Goal: Task Accomplishment & Management: Complete application form

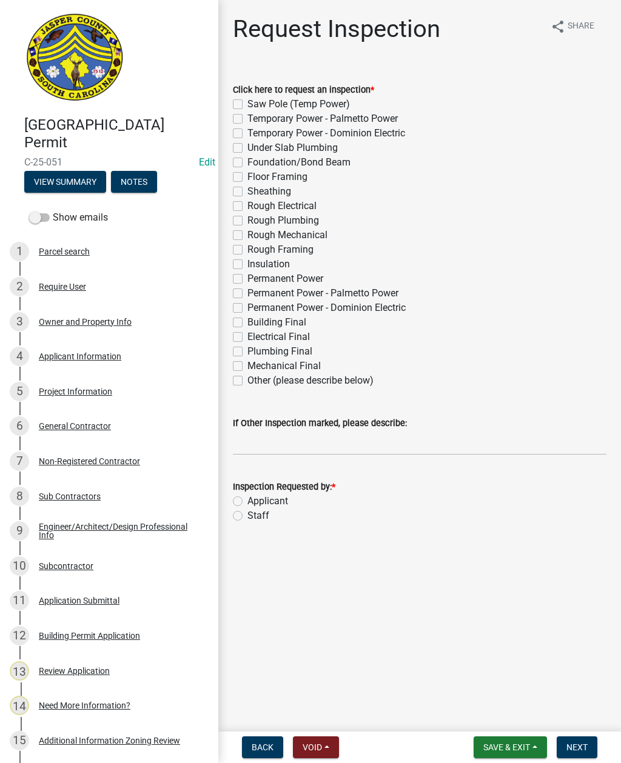
click at [247, 382] on label "Other (please describe below)" at bounding box center [310, 380] width 126 height 15
click at [247, 381] on input "Other (please describe below)" at bounding box center [251, 377] width 8 height 8
checkbox input "true"
checkbox input "false"
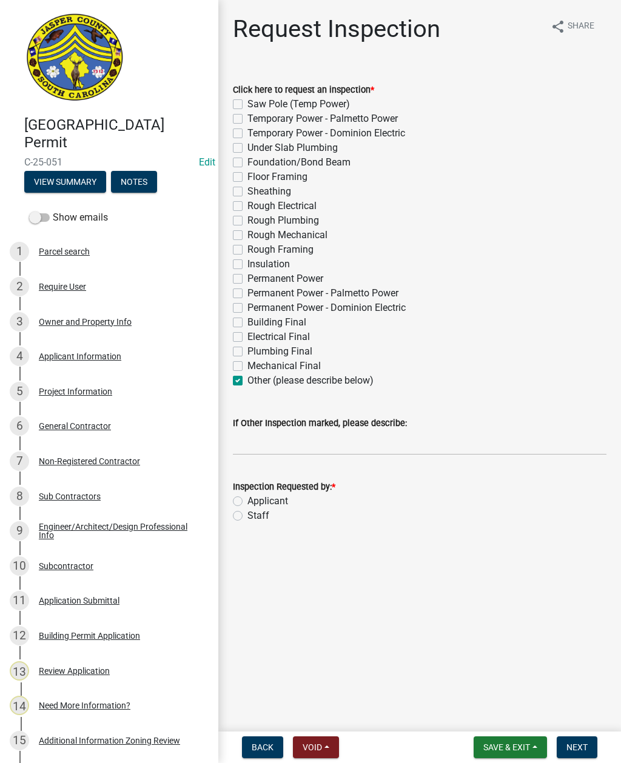
checkbox input "false"
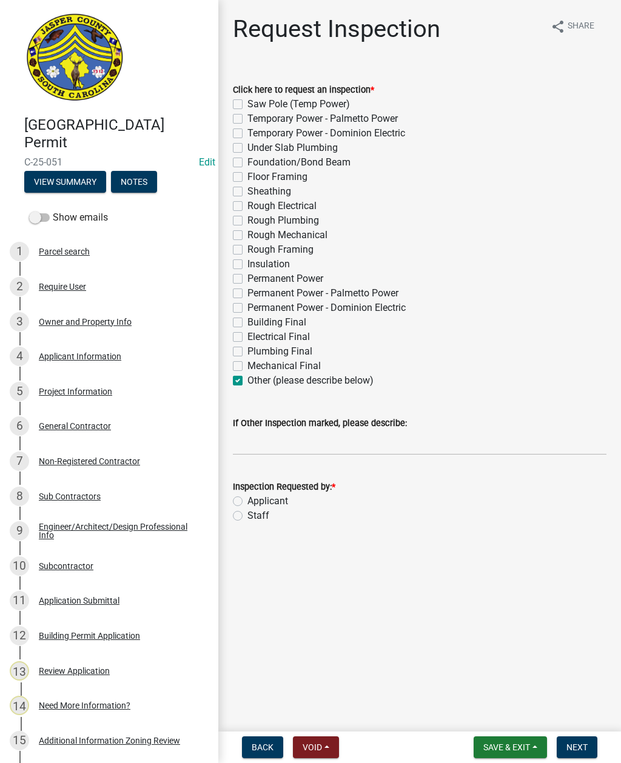
checkbox input "false"
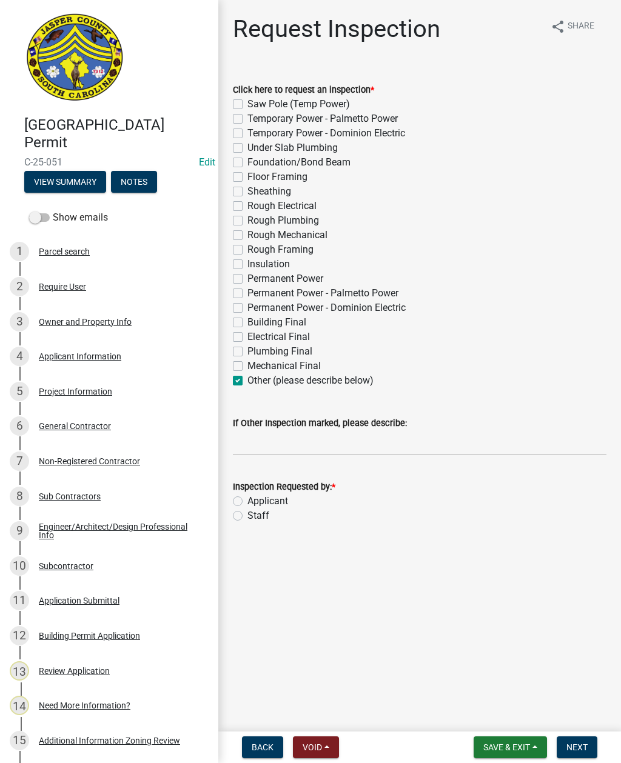
checkbox input "false"
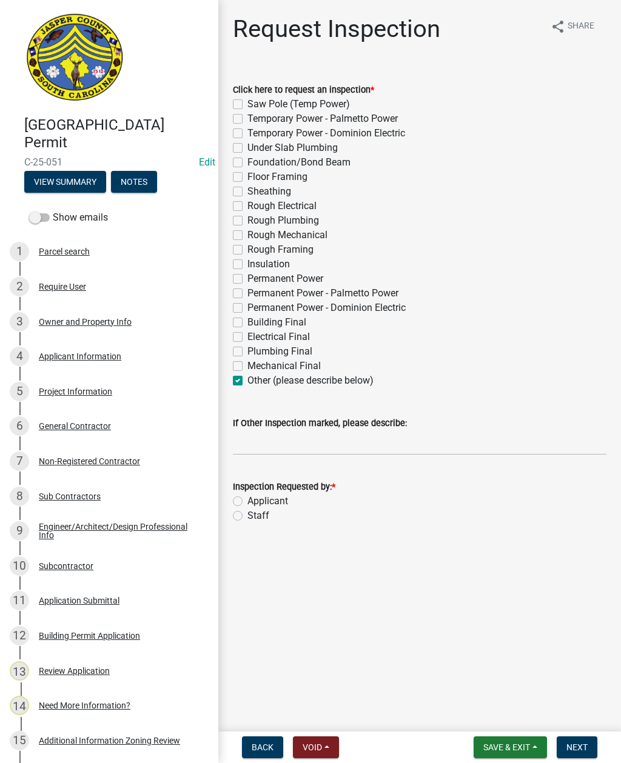
checkbox input "false"
checkbox input "true"
click at [313, 443] on input "If Other Inspection marked, please describe:" at bounding box center [419, 442] width 373 height 25
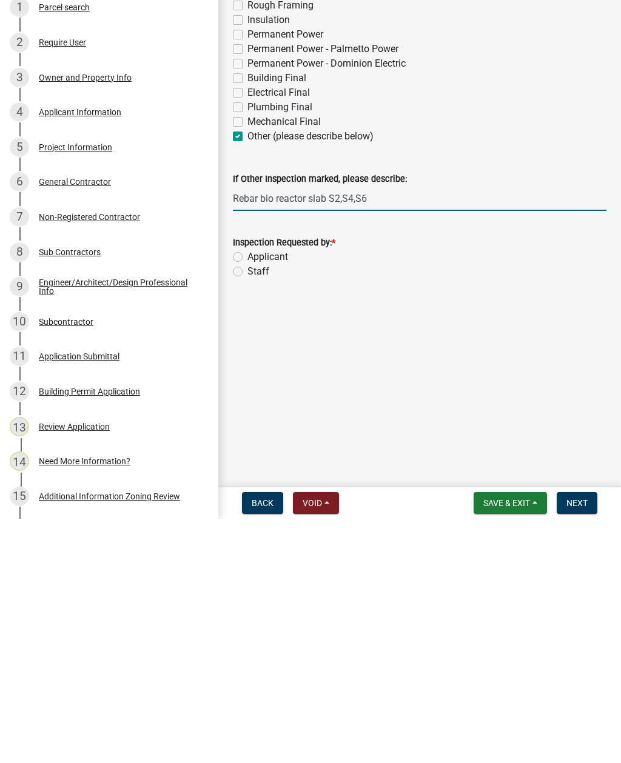
type input "Rebar bio reactor slab S2,S4,S6"
click at [247, 509] on label "Staff" at bounding box center [258, 516] width 22 height 15
click at [247, 509] on input "Staff" at bounding box center [251, 513] width 8 height 8
radio input "true"
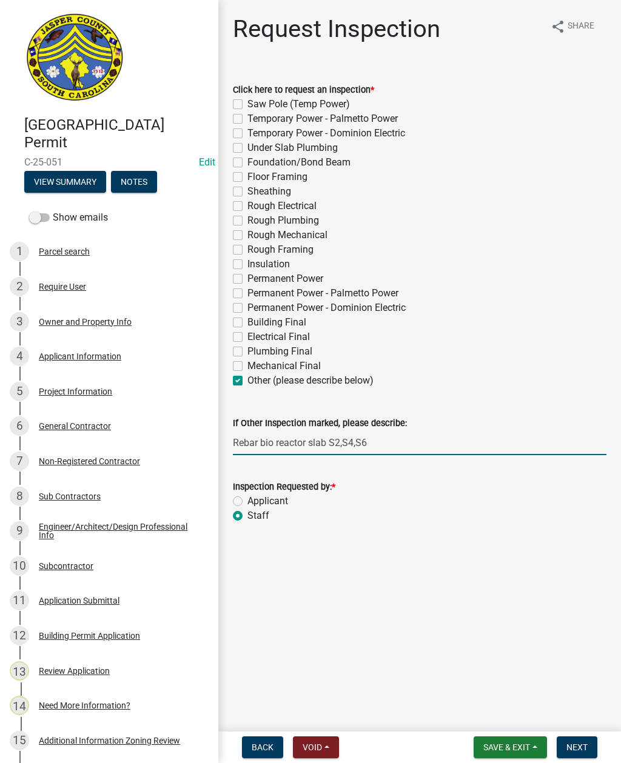
click at [381, 440] on input "Rebar bio reactor slab S2,S4,S6" at bounding box center [419, 442] width 373 height 25
type input "Rebar bio reactor slab S2,S4,S6. Do not add to schedule"
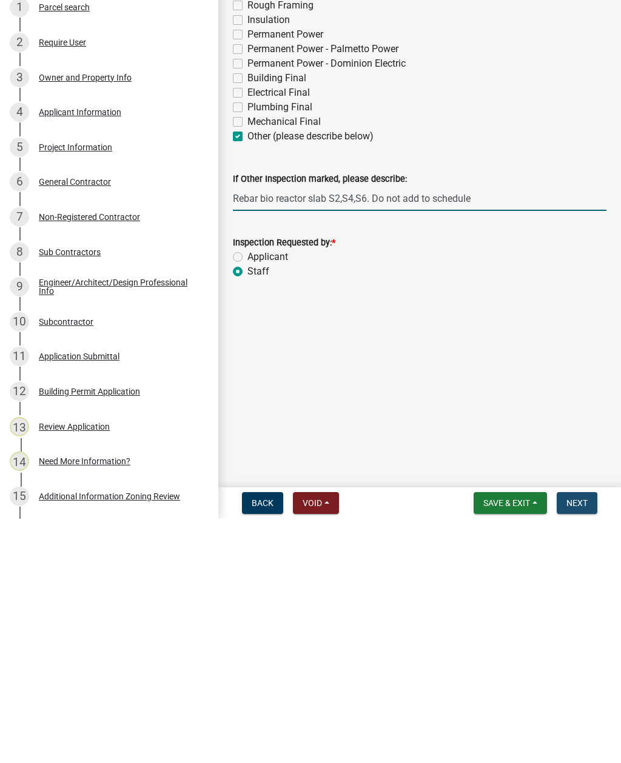
click at [578, 743] on span "Next" at bounding box center [576, 748] width 21 height 10
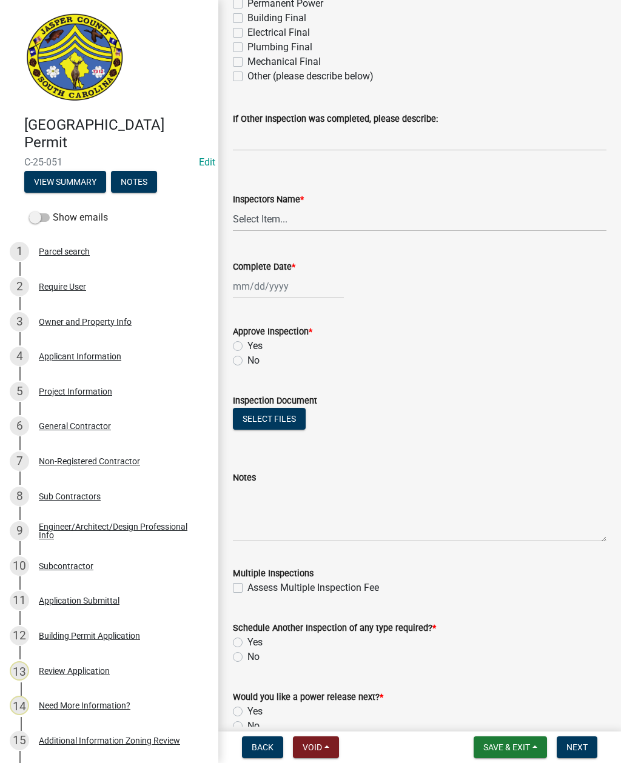
scroll to position [384, 0]
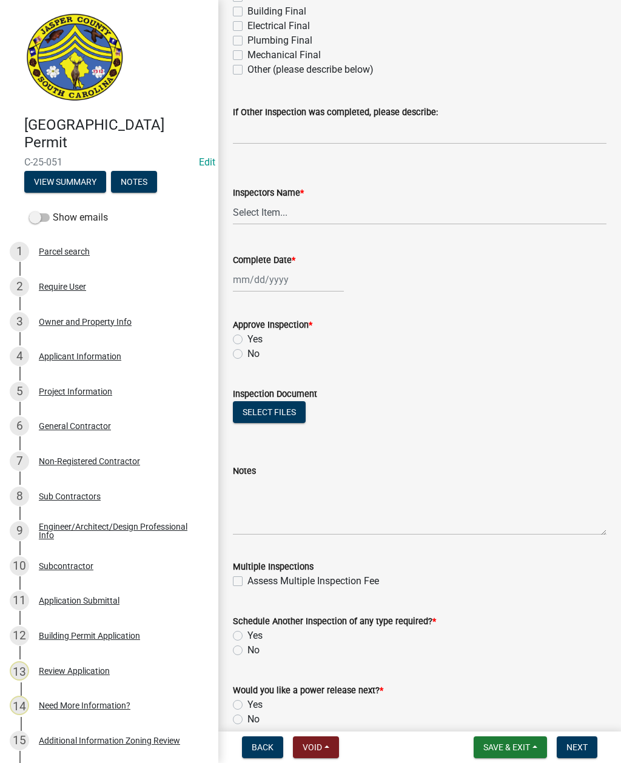
click at [275, 396] on label "Inspection Document" at bounding box center [275, 394] width 84 height 8
click at [266, 418] on button "Select files" at bounding box center [269, 412] width 73 height 22
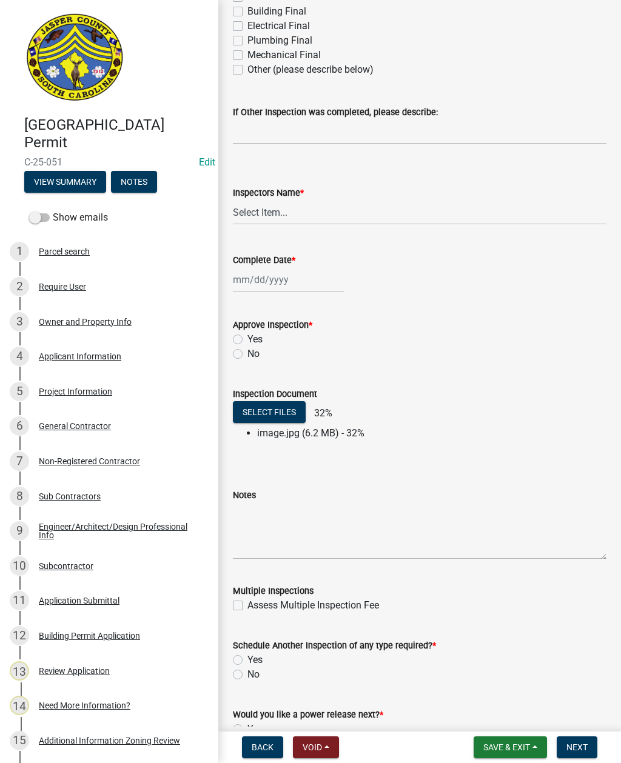
click at [247, 67] on label "Other (please describe below)" at bounding box center [310, 69] width 126 height 15
click at [247, 67] on input "Other (please describe below)" at bounding box center [251, 66] width 8 height 8
checkbox input "true"
checkbox input "false"
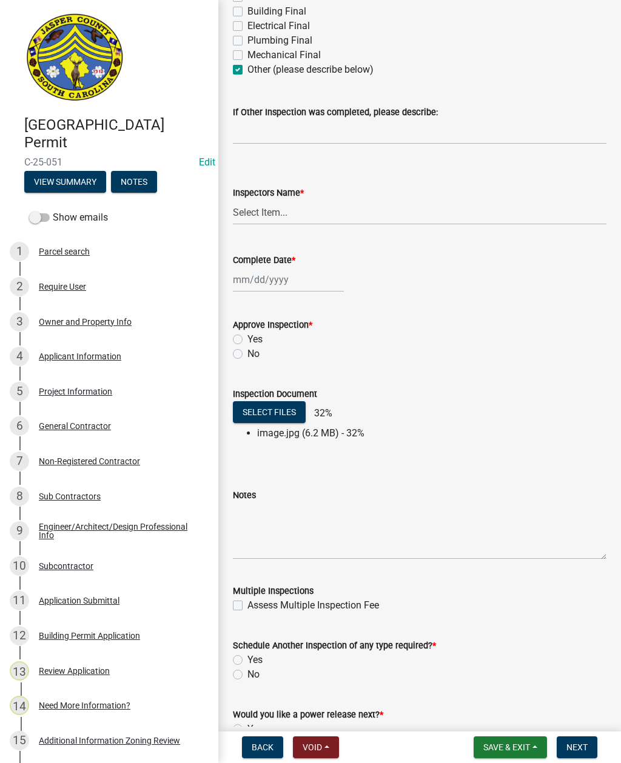
checkbox input "false"
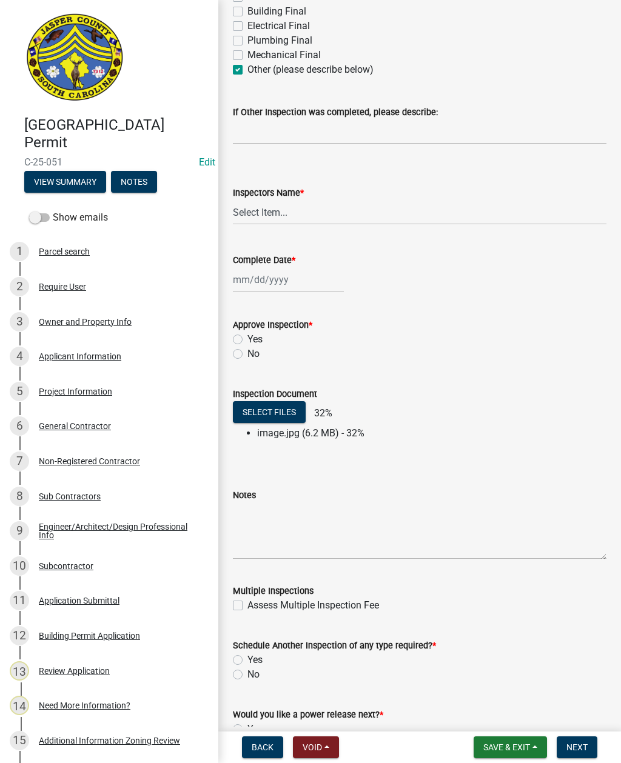
checkbox input "false"
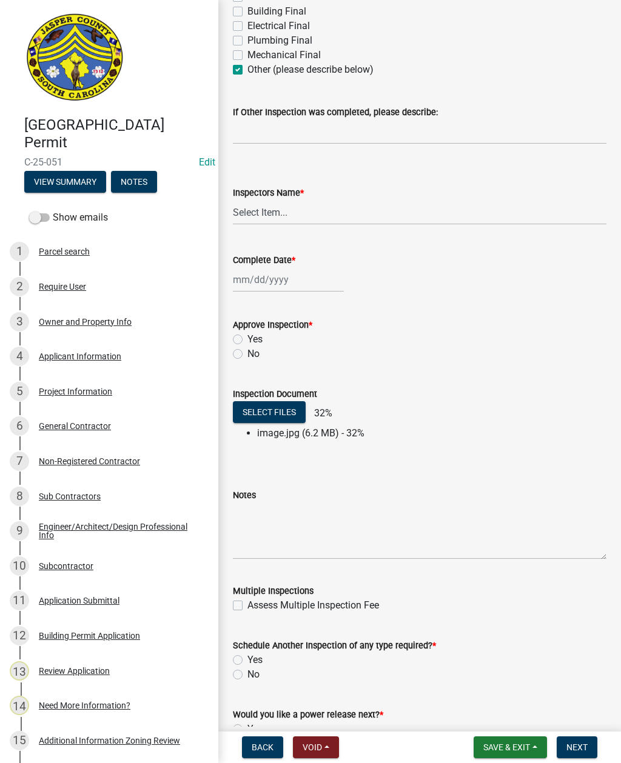
checkbox input "false"
checkbox input "true"
click at [373, 132] on input "If Other Inspection was completed, please describe:" at bounding box center [419, 131] width 373 height 25
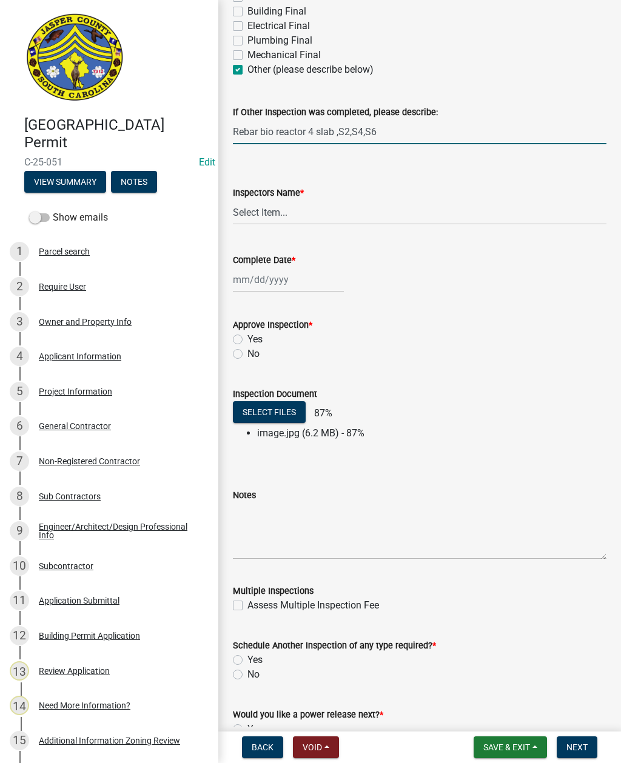
type input "Rebar bio reactor 4 slab ,S2,S4,S6"
click at [290, 209] on select "Select Item... [EMAIL_ADDRESS][DOMAIN_NAME] ([PERSON_NAME] ) rcampbell ([PERSON…" at bounding box center [419, 212] width 373 height 25
select select "2d9ba1e5-2fdd-4b15-98d0-073dcbeb5880"
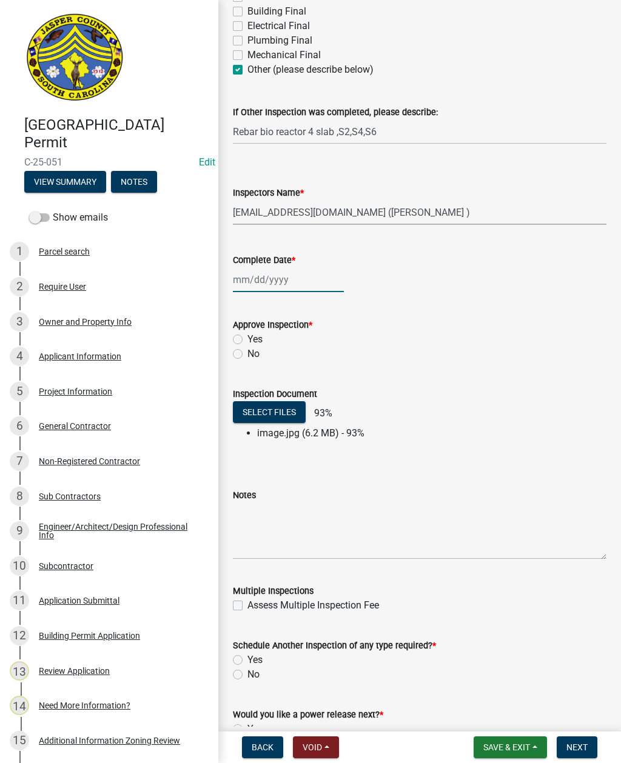
click at [269, 282] on div at bounding box center [288, 279] width 111 height 25
select select "9"
select select "2025"
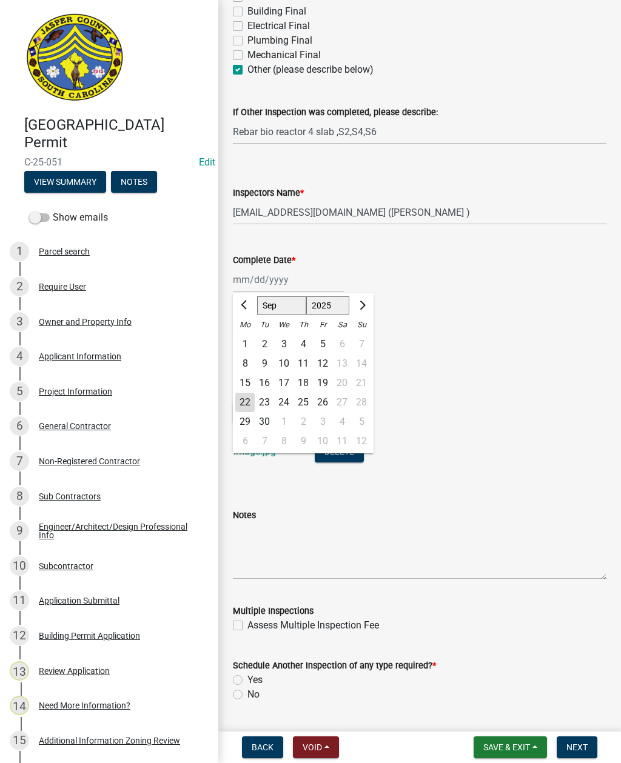
click at [236, 400] on div "22" at bounding box center [244, 402] width 19 height 19
type input "[DATE]"
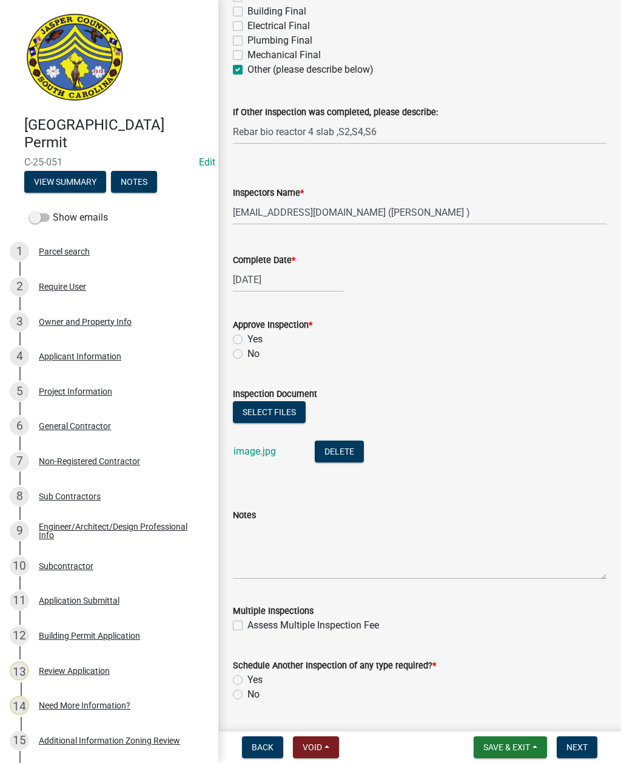
click at [242, 332] on div "Approve Inspection *" at bounding box center [419, 325] width 373 height 15
click at [247, 337] on label "Yes" at bounding box center [254, 339] width 15 height 15
click at [247, 337] on input "Yes" at bounding box center [251, 336] width 8 height 8
radio input "true"
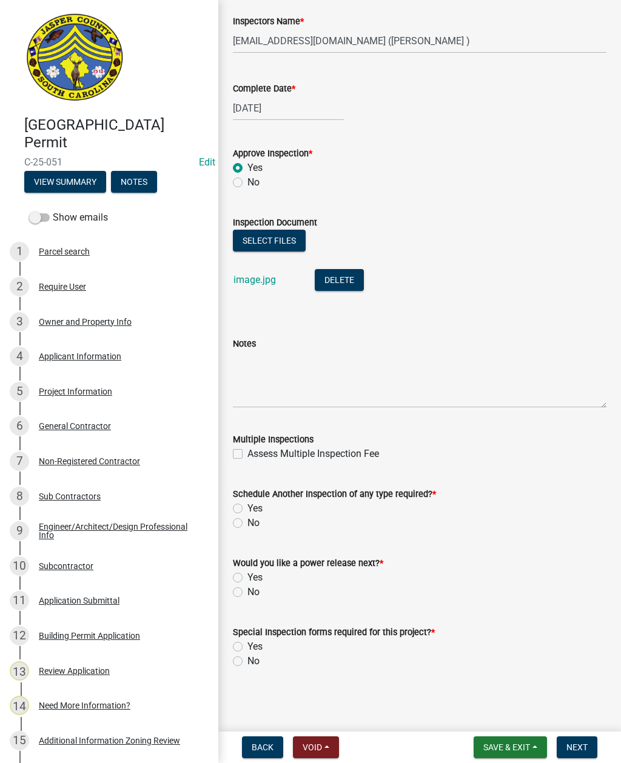
scroll to position [555, 0]
click at [247, 505] on label "Yes" at bounding box center [254, 508] width 15 height 15
click at [247, 505] on input "Yes" at bounding box center [251, 505] width 8 height 8
radio input "true"
click at [247, 590] on label "No" at bounding box center [253, 592] width 12 height 15
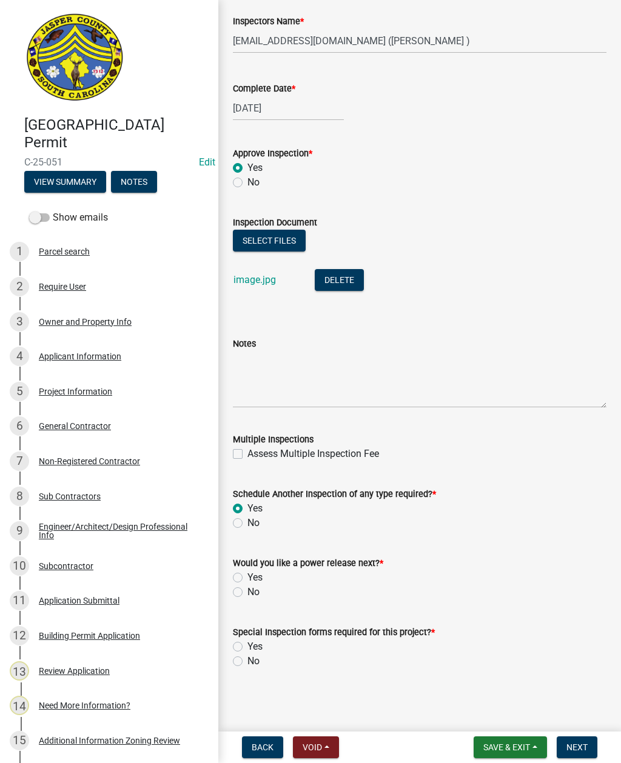
click at [247, 590] on input "No" at bounding box center [251, 589] width 8 height 8
radio input "true"
click at [247, 658] on label "No" at bounding box center [253, 661] width 12 height 15
click at [247, 658] on input "No" at bounding box center [251, 658] width 8 height 8
radio input "true"
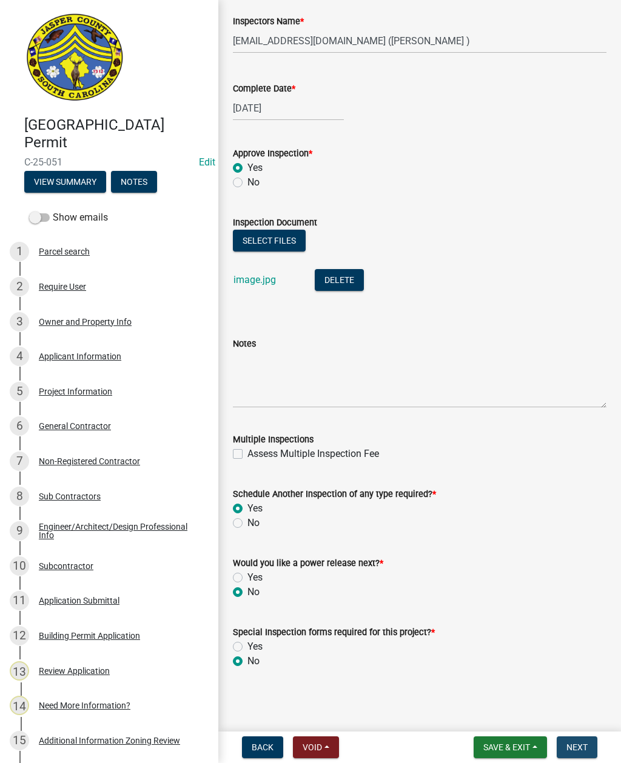
click at [574, 741] on button "Next" at bounding box center [577, 748] width 41 height 22
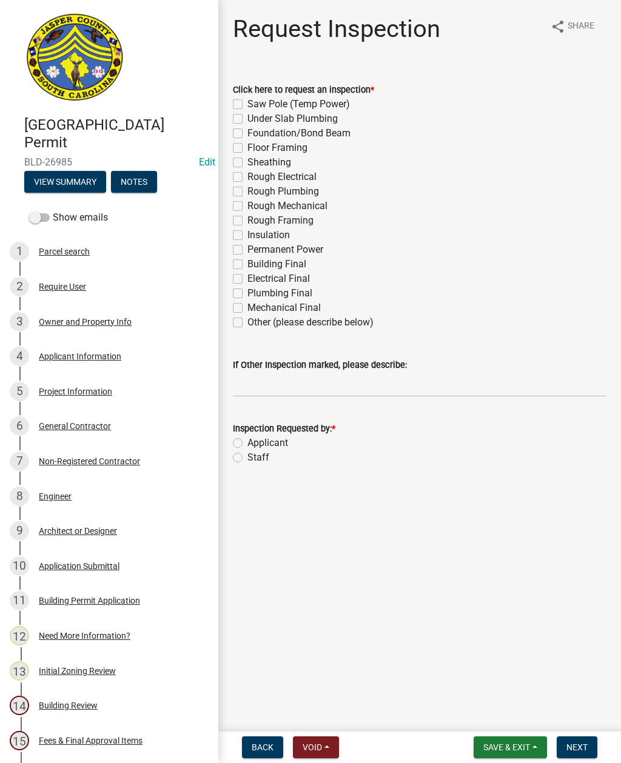
click at [247, 460] on label "Staff" at bounding box center [258, 457] width 22 height 15
click at [247, 458] on input "Staff" at bounding box center [251, 454] width 8 height 8
radio input "true"
click at [247, 179] on label "Rough Electrical" at bounding box center [281, 177] width 69 height 15
click at [247, 178] on input "Rough Electrical" at bounding box center [251, 174] width 8 height 8
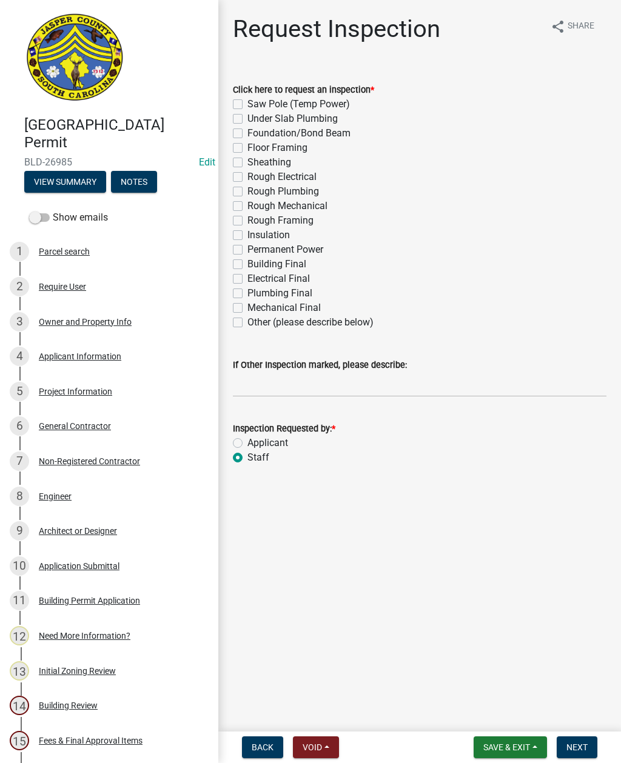
checkbox input "true"
checkbox input "false"
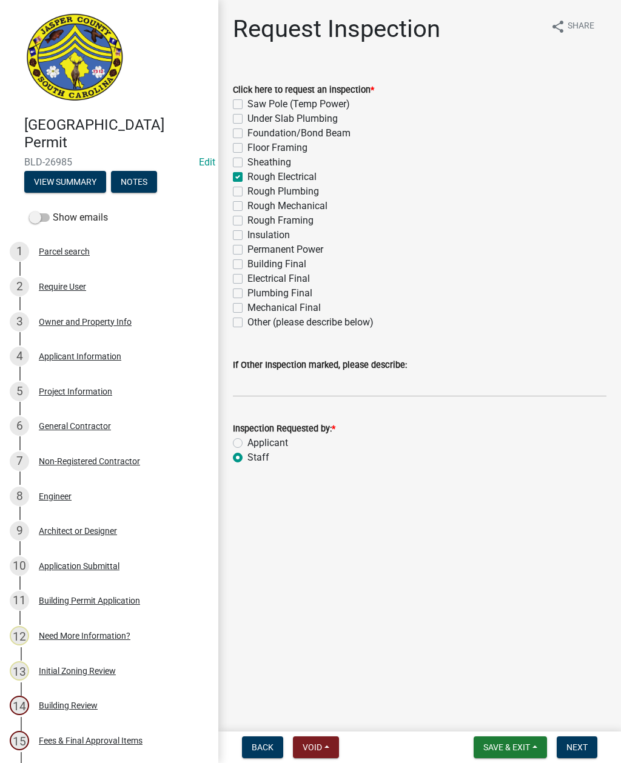
checkbox input "false"
checkbox input "true"
checkbox input "false"
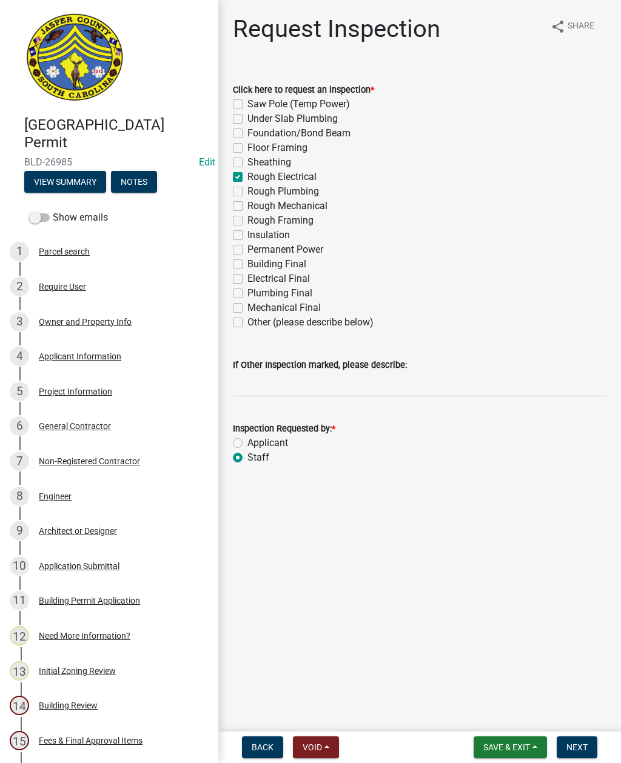
checkbox input "false"
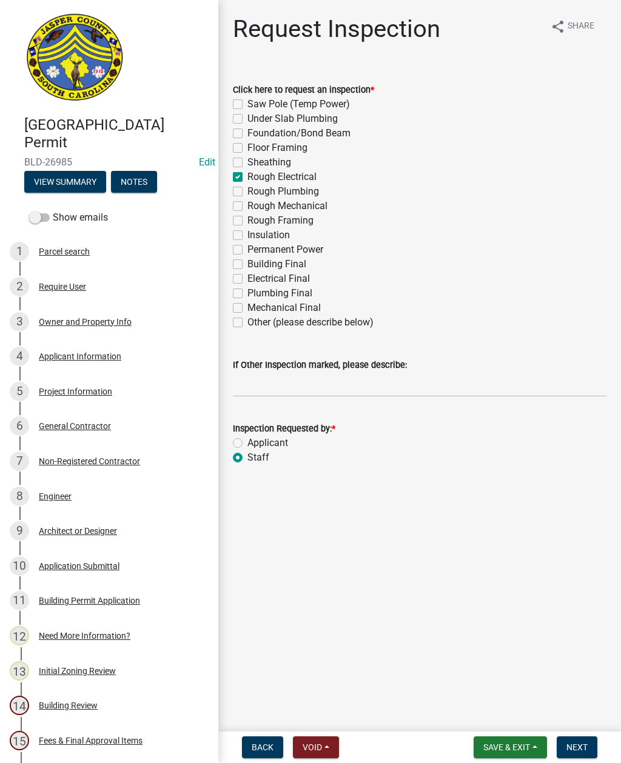
checkbox input "false"
click at [247, 195] on label "Rough Plumbing" at bounding box center [283, 191] width 72 height 15
click at [247, 192] on input "Rough Plumbing" at bounding box center [251, 188] width 8 height 8
checkbox input "true"
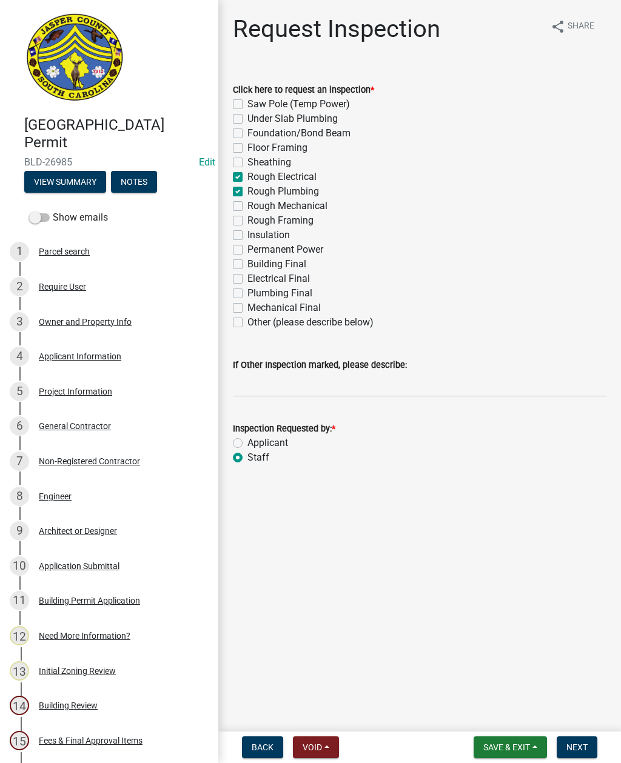
checkbox input "false"
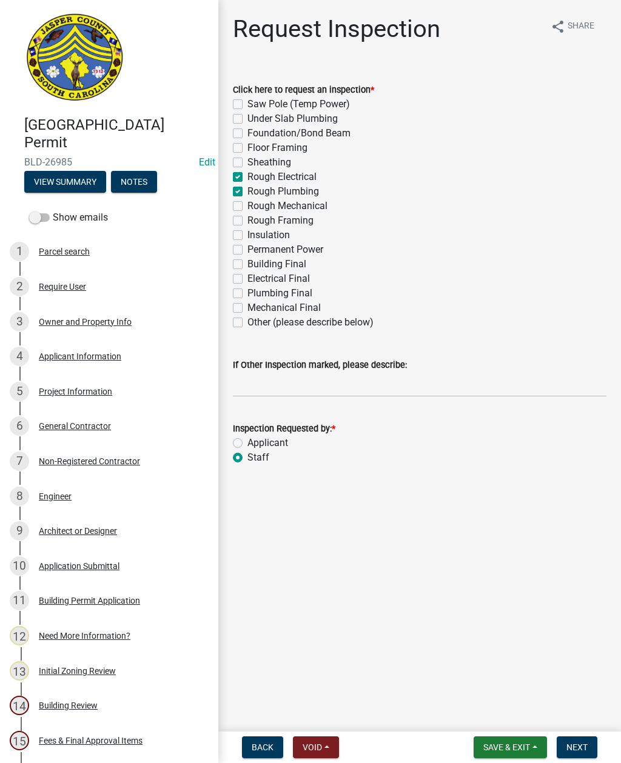
checkbox input "true"
checkbox input "false"
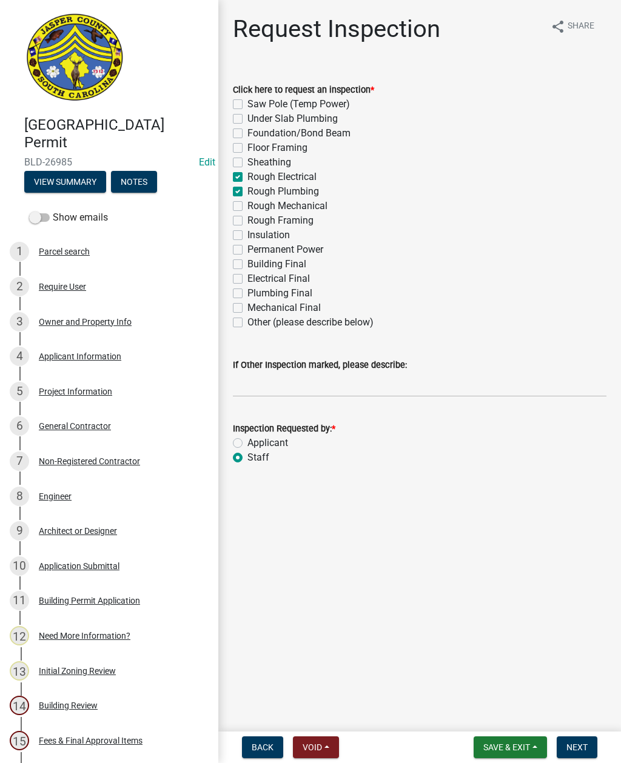
checkbox input "false"
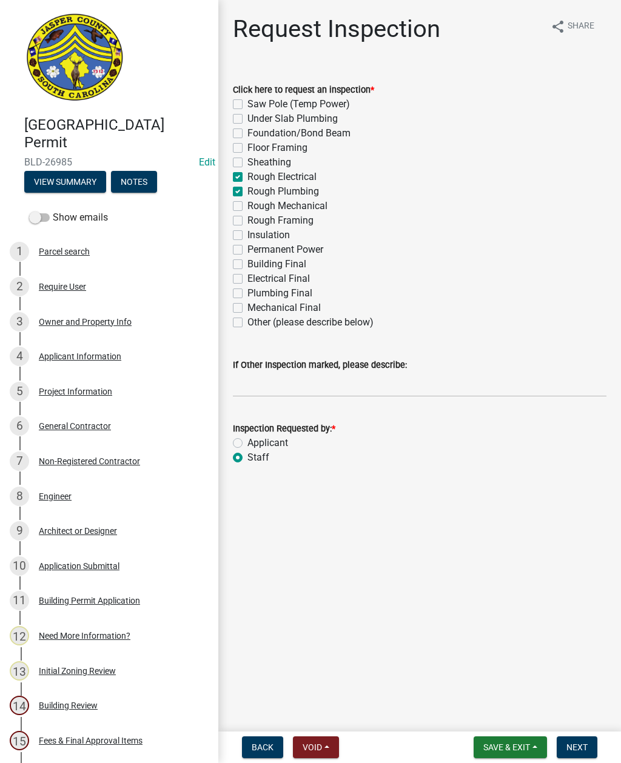
checkbox input "false"
click at [247, 209] on label "Rough Mechanical" at bounding box center [287, 206] width 80 height 15
click at [247, 207] on input "Rough Mechanical" at bounding box center [251, 203] width 8 height 8
checkbox input "true"
checkbox input "false"
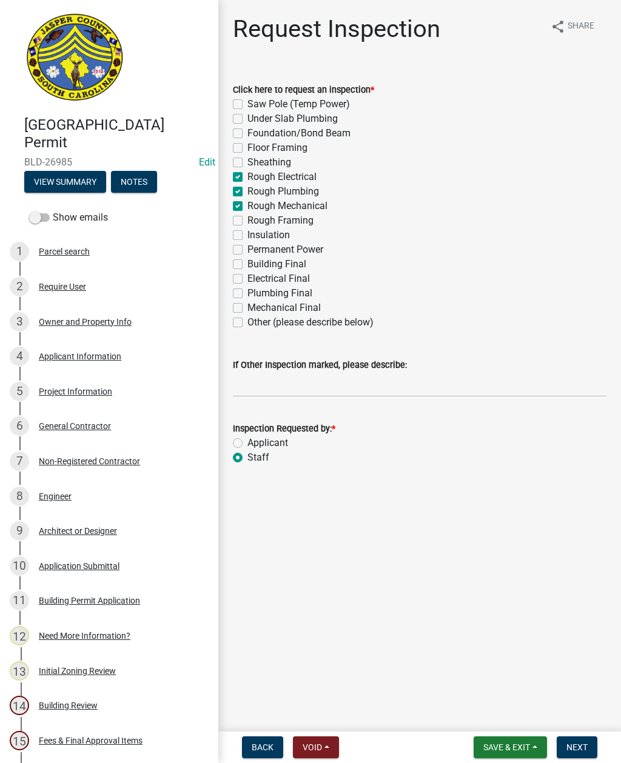
checkbox input "false"
checkbox input "true"
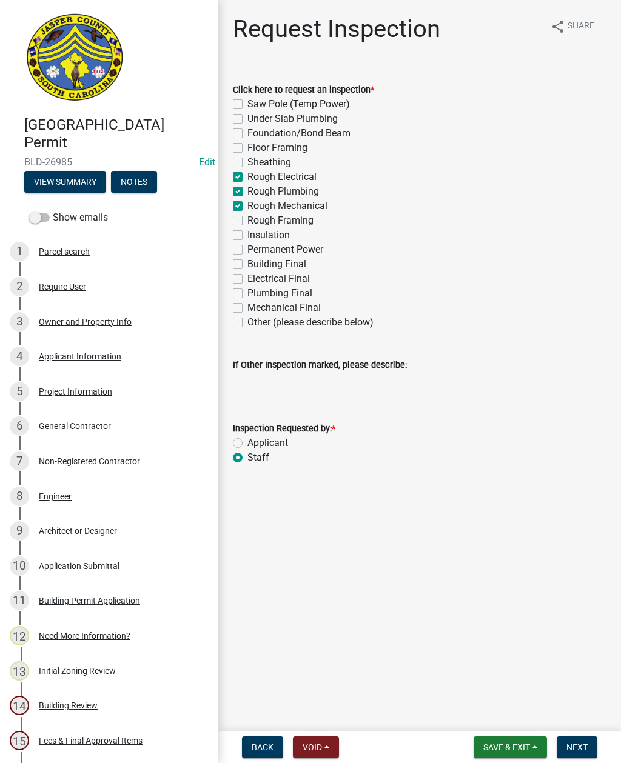
checkbox input "true"
checkbox input "false"
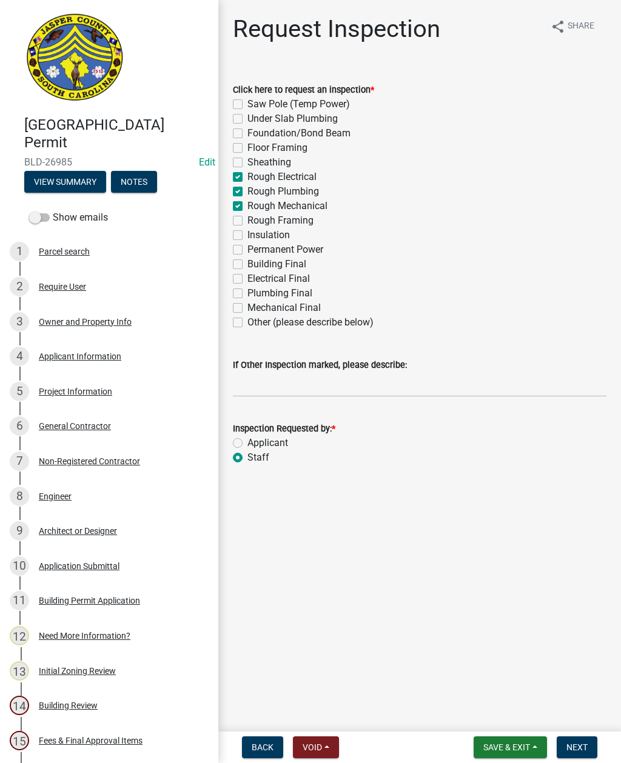
checkbox input "false"
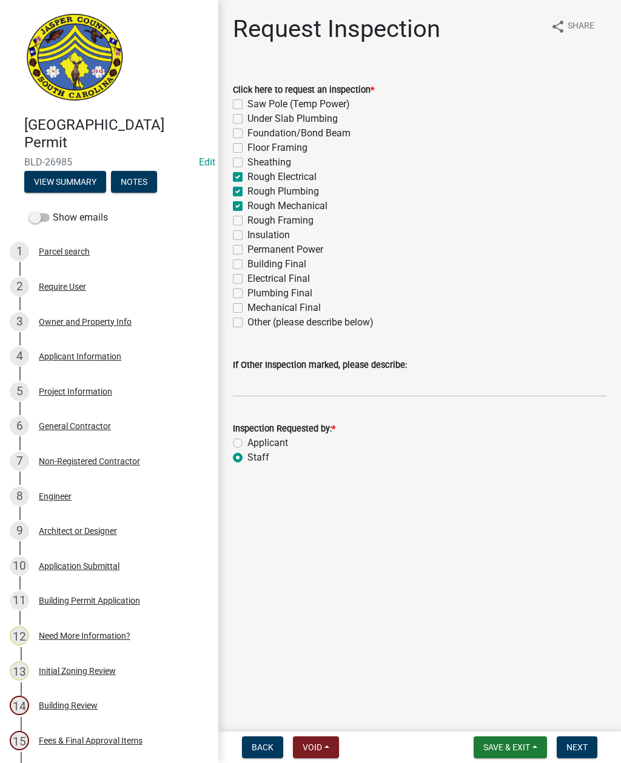
click at [247, 224] on label "Rough Framing" at bounding box center [280, 220] width 66 height 15
click at [247, 221] on input "Rough Framing" at bounding box center [251, 217] width 8 height 8
checkbox input "true"
checkbox input "false"
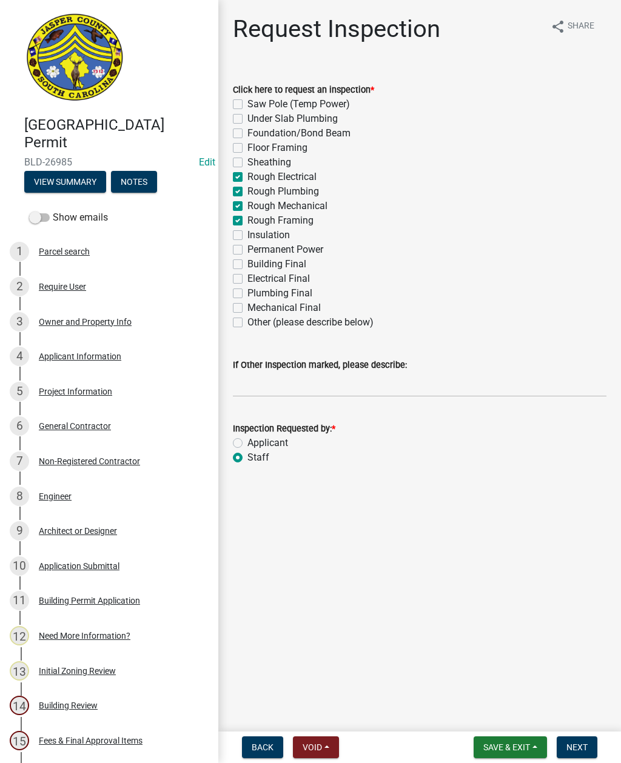
checkbox input "false"
checkbox input "true"
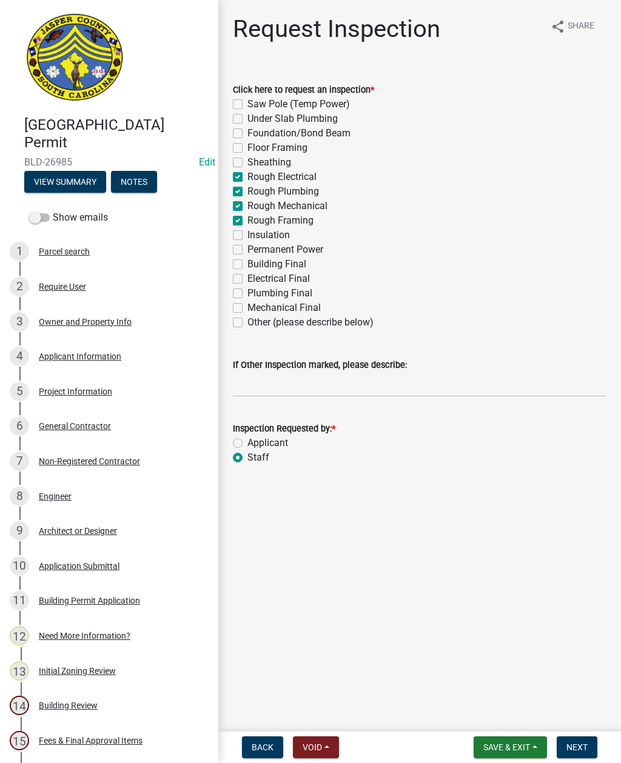
checkbox input "true"
checkbox input "false"
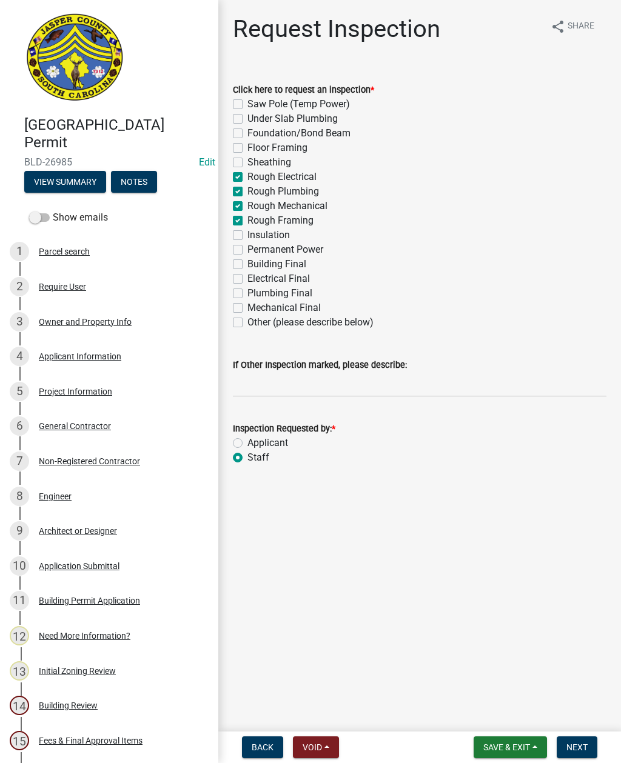
checkbox input "false"
click at [312, 389] on input "If Other Inspection marked, please describe:" at bounding box center [419, 384] width 373 height 25
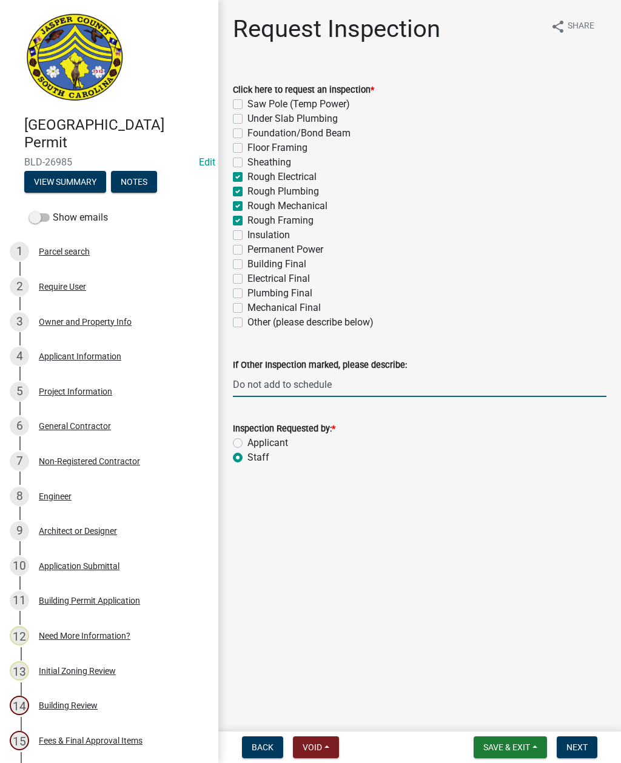
type input "Do not add to schedule"
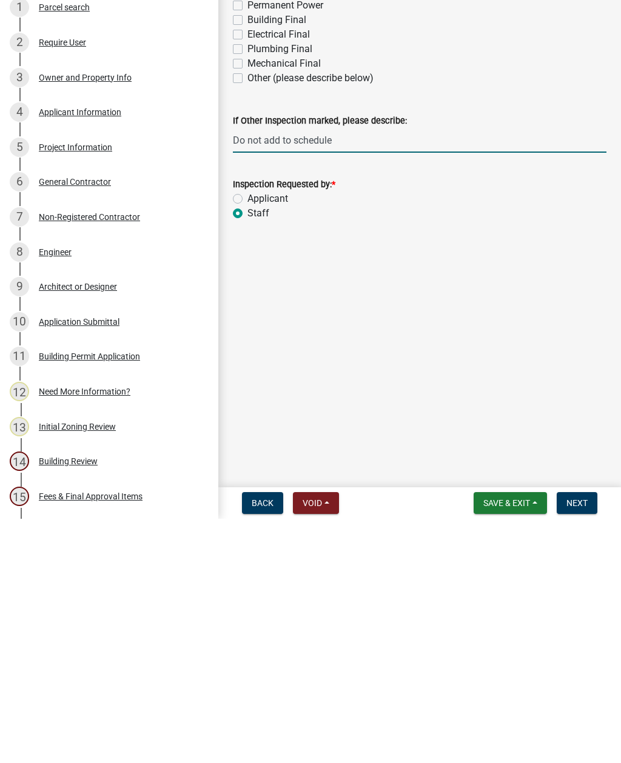
click at [577, 743] on span "Next" at bounding box center [576, 748] width 21 height 10
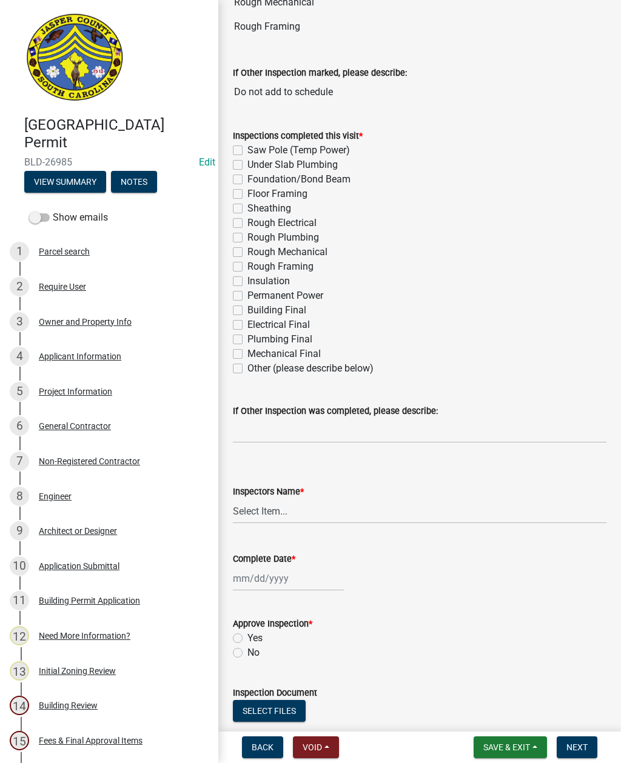
scroll to position [170, 0]
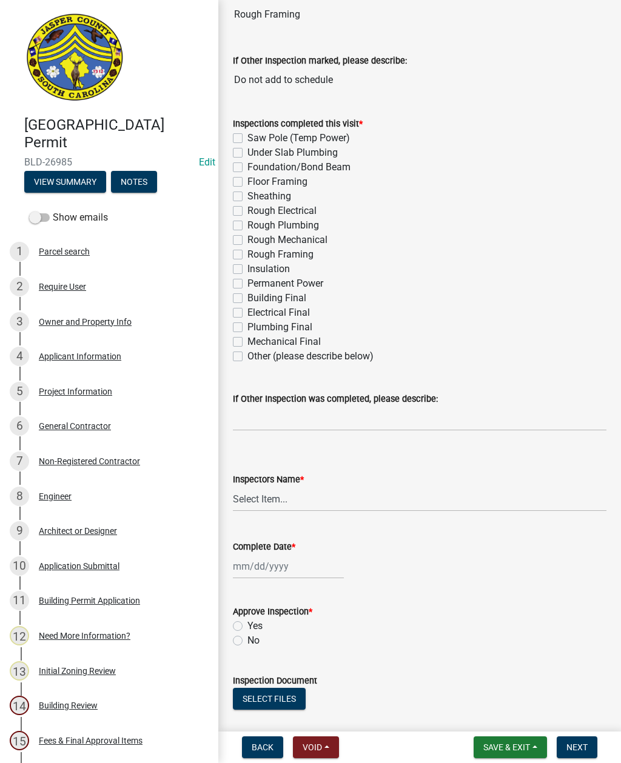
click at [247, 213] on label "Rough Electrical" at bounding box center [281, 211] width 69 height 15
click at [247, 212] on input "Rough Electrical" at bounding box center [251, 208] width 8 height 8
checkbox input "true"
checkbox input "false"
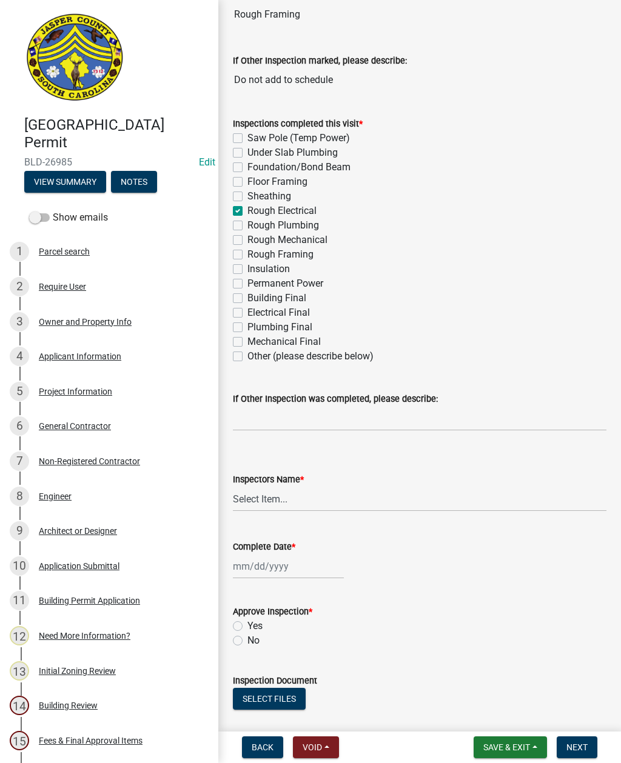
checkbox input "false"
checkbox input "true"
checkbox input "false"
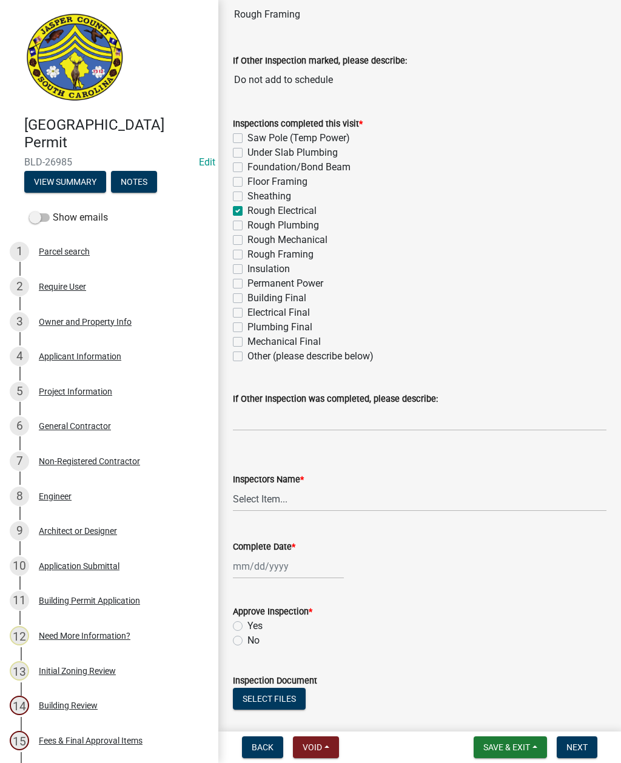
checkbox input "false"
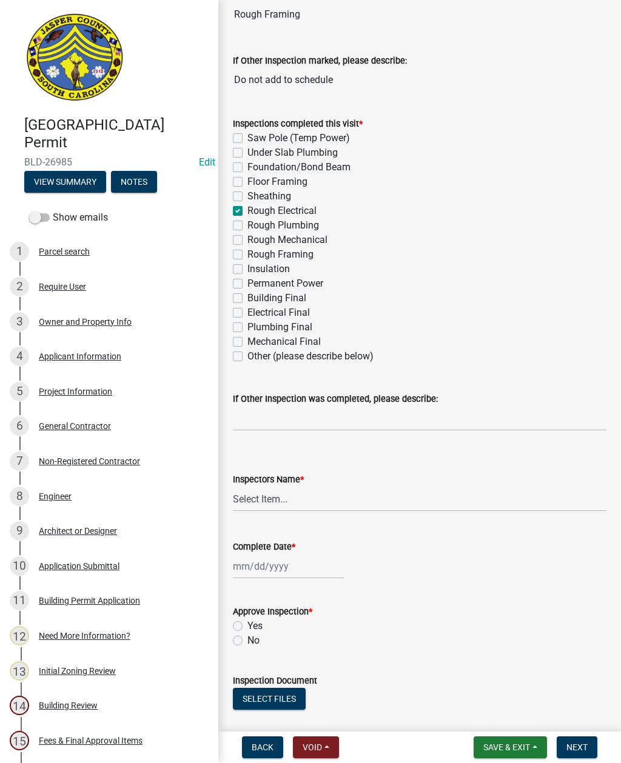
checkbox input "false"
click at [247, 228] on label "Rough Plumbing" at bounding box center [283, 225] width 72 height 15
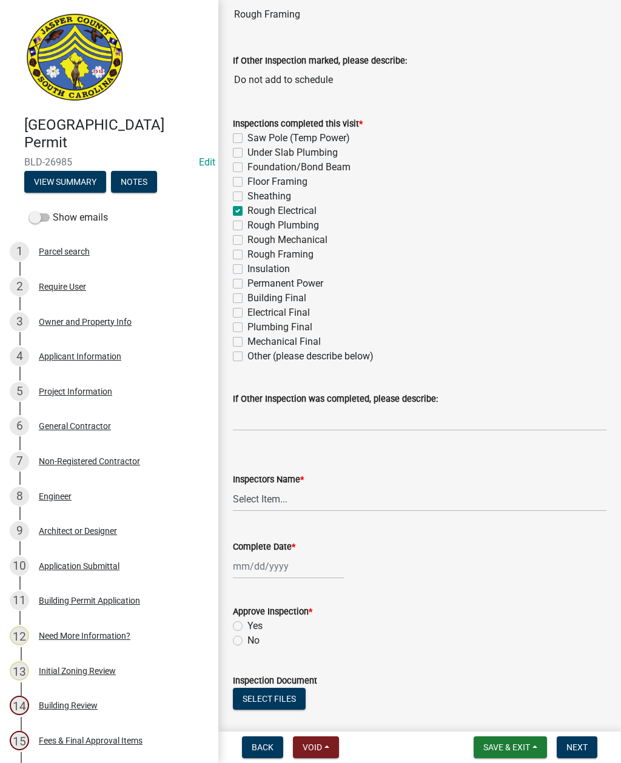
click at [247, 226] on input "Rough Plumbing" at bounding box center [251, 222] width 8 height 8
checkbox input "true"
checkbox input "false"
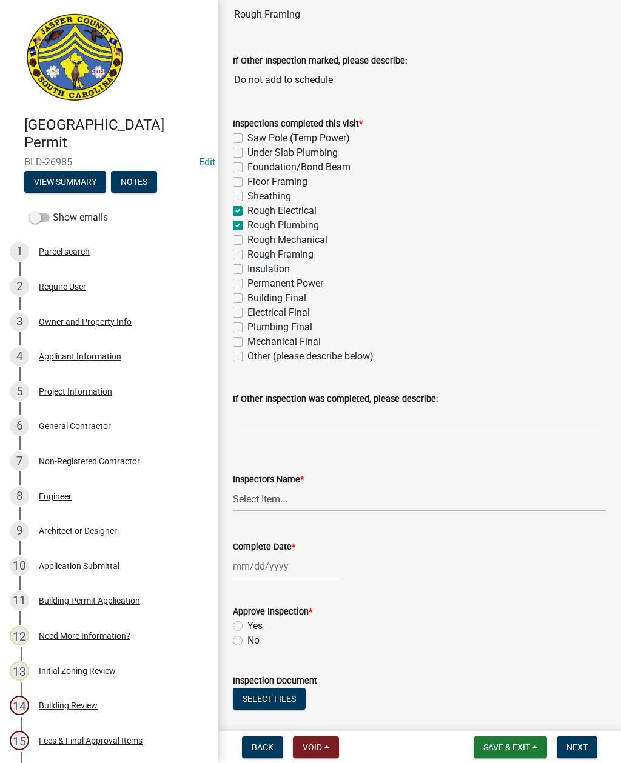
checkbox input "false"
checkbox input "true"
checkbox input "false"
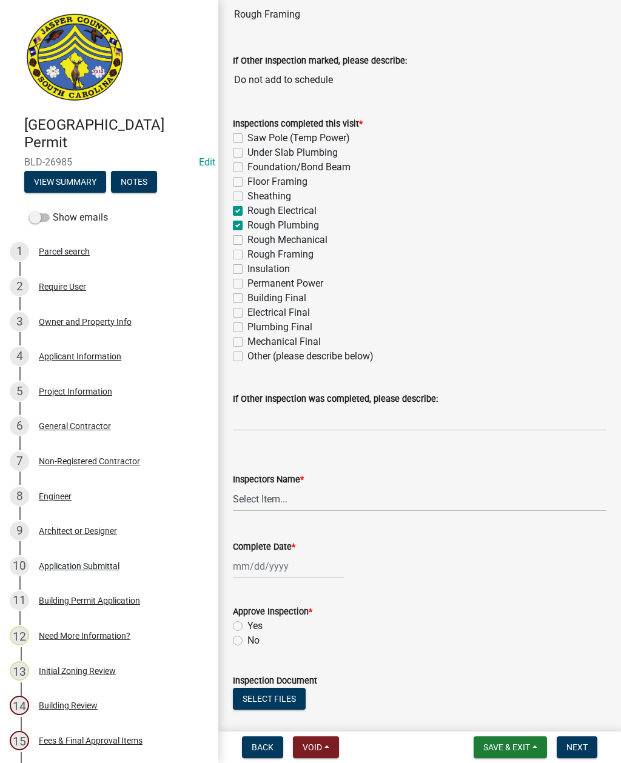
checkbox input "false"
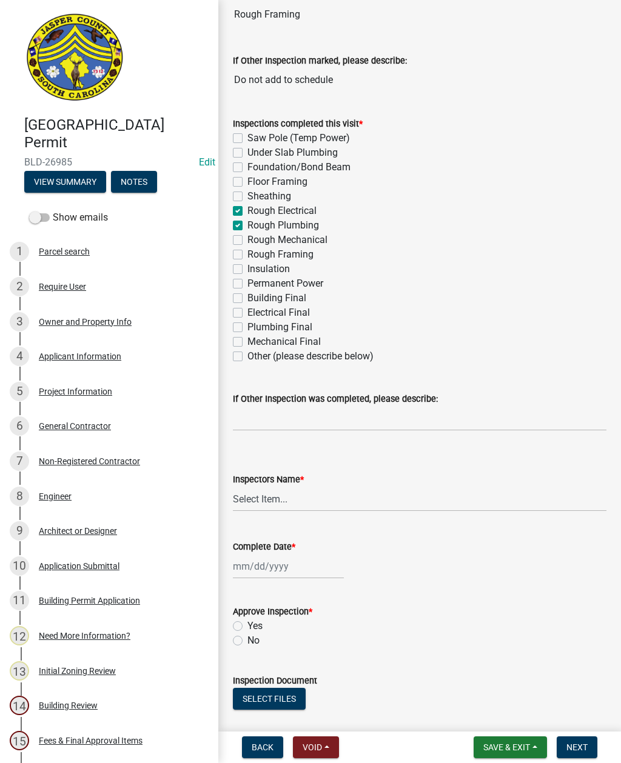
checkbox input "false"
click at [247, 241] on label "Rough Mechanical" at bounding box center [287, 240] width 80 height 15
click at [247, 241] on input "Rough Mechanical" at bounding box center [251, 237] width 8 height 8
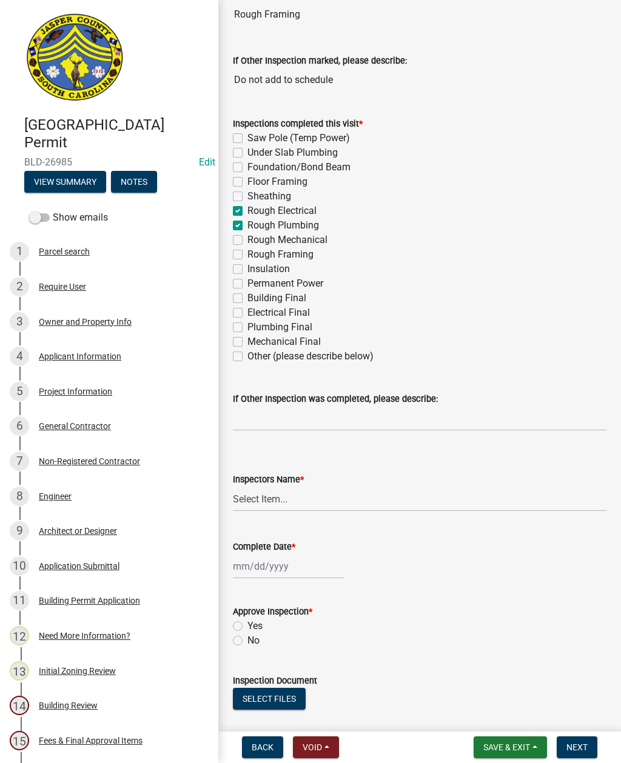
checkbox input "true"
checkbox input "false"
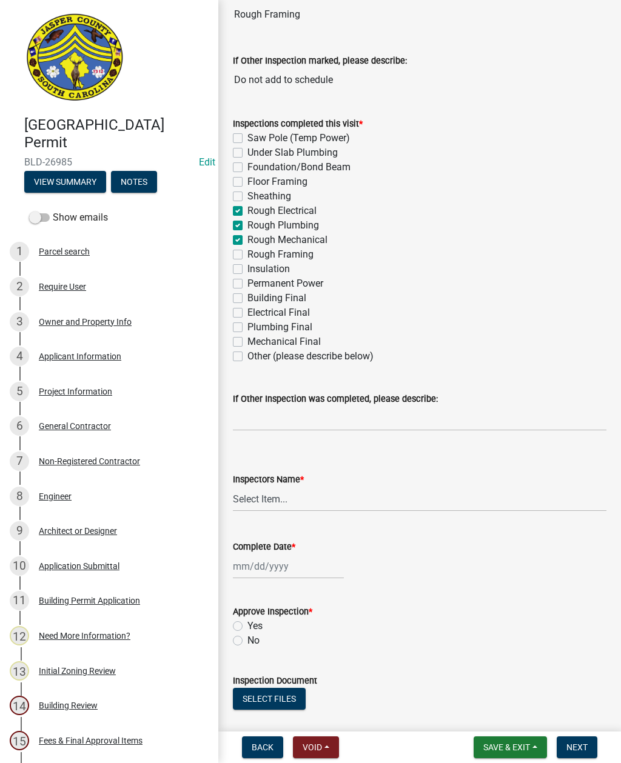
checkbox input "false"
checkbox input "true"
checkbox input "false"
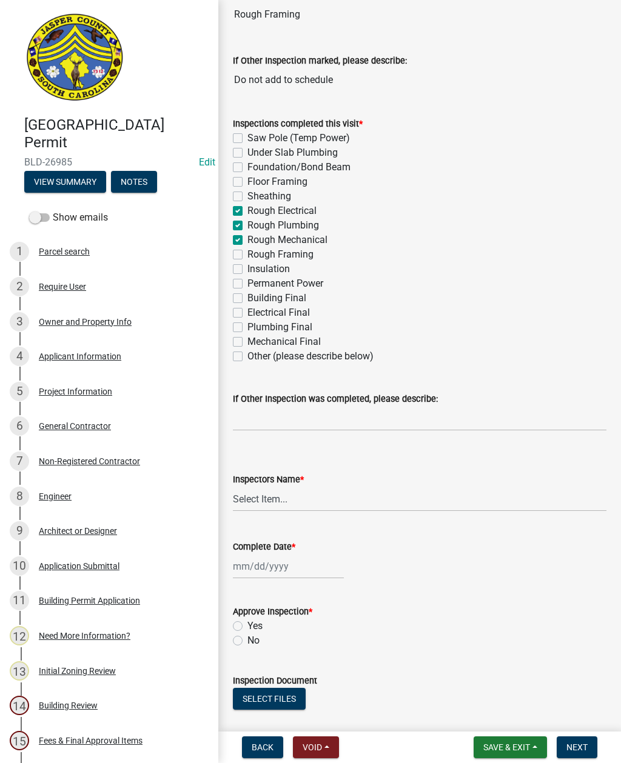
checkbox input "false"
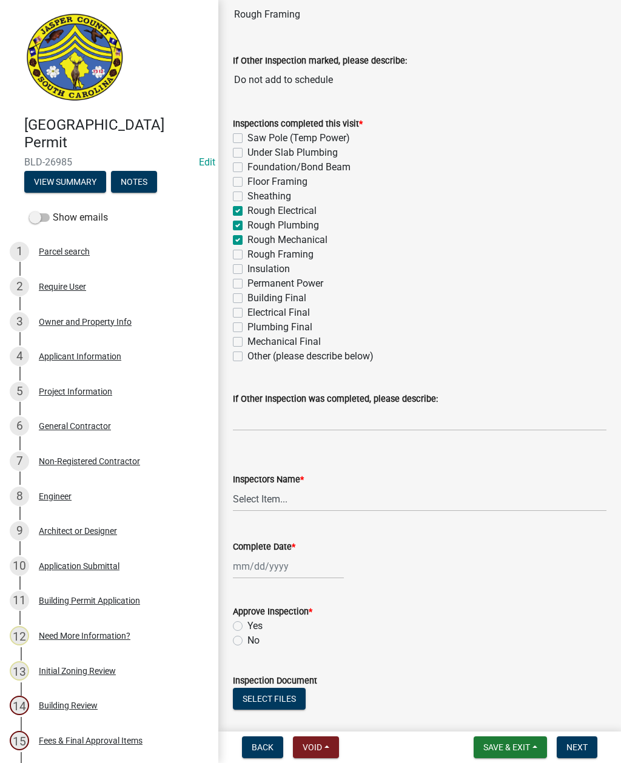
checkbox input "false"
click at [247, 257] on label "Rough Framing" at bounding box center [280, 254] width 66 height 15
click at [247, 255] on input "Rough Framing" at bounding box center [251, 251] width 8 height 8
checkbox input "true"
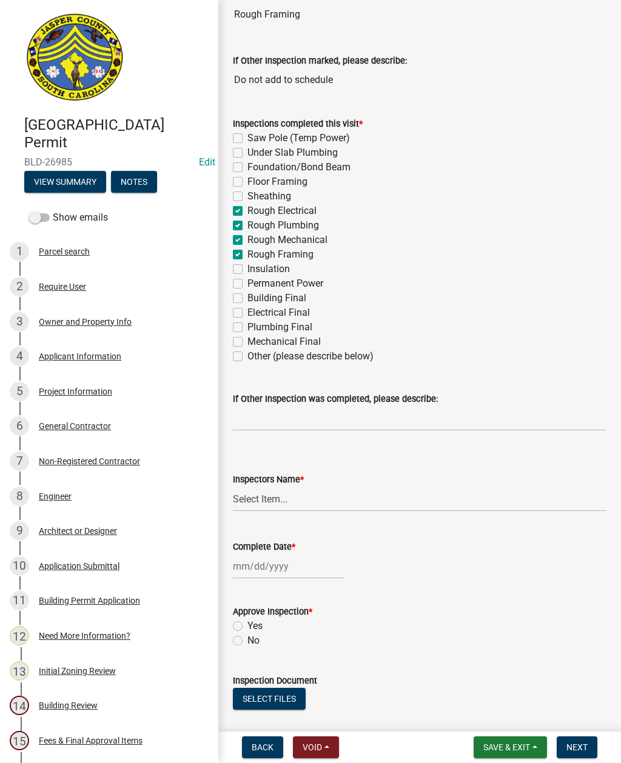
checkbox input "false"
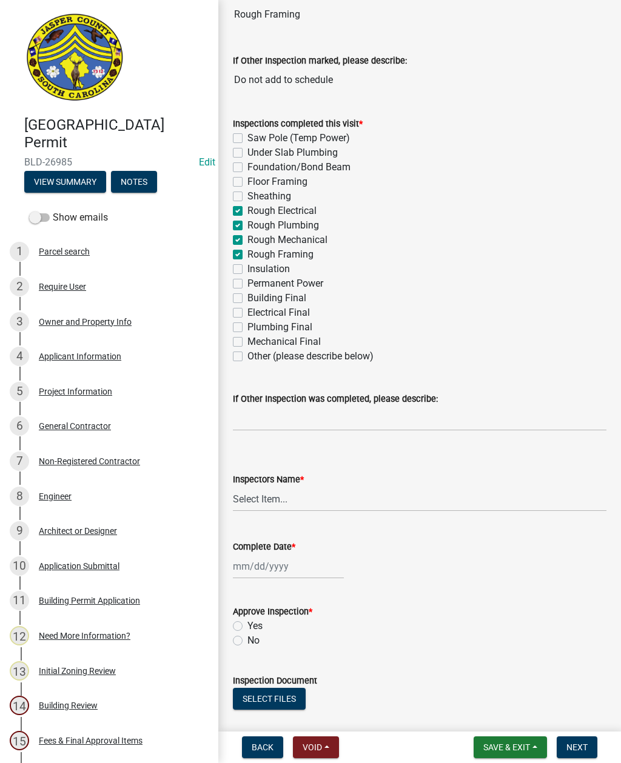
checkbox input "true"
checkbox input "false"
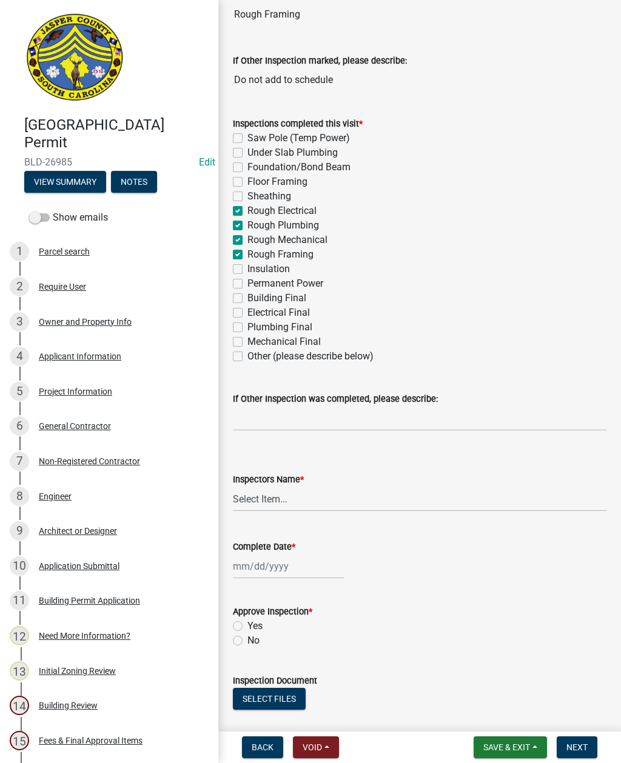
checkbox input "false"
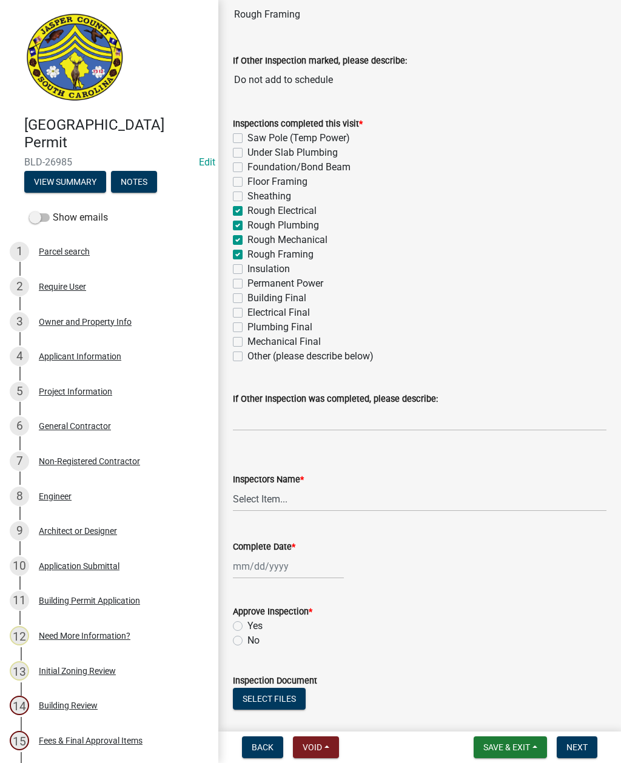
checkbox input "false"
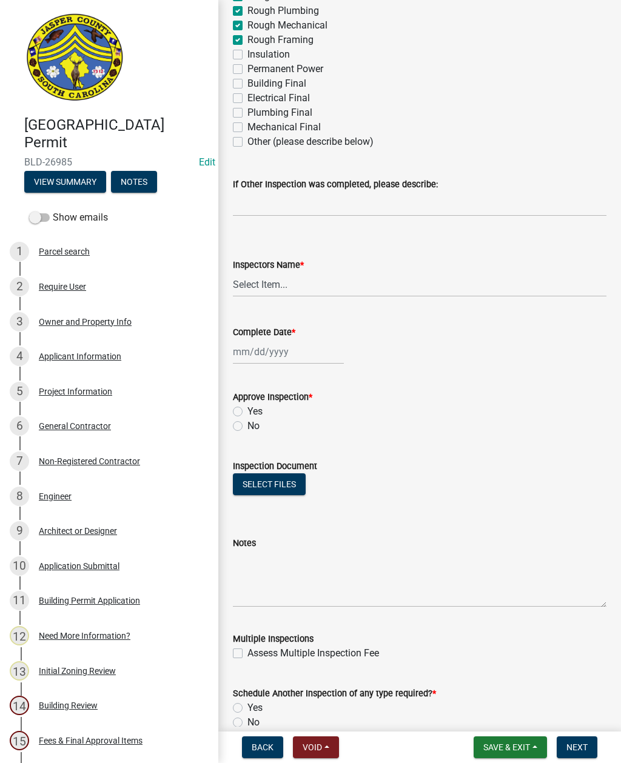
scroll to position [386, 0]
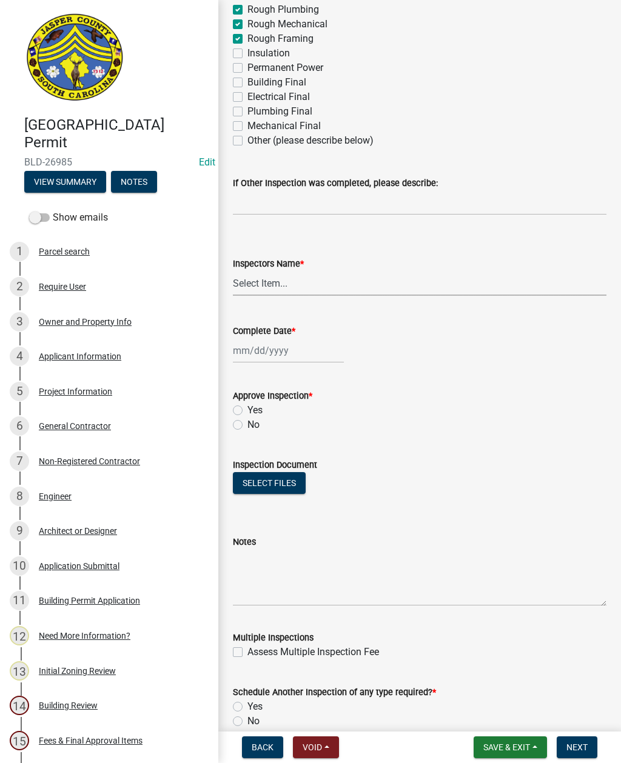
click at [249, 285] on select "Select Item... [EMAIL_ADDRESS][DOMAIN_NAME] ([PERSON_NAME] ) rcampbell ([PERSON…" at bounding box center [419, 283] width 373 height 25
select select "2d9ba1e5-2fdd-4b15-98d0-073dcbeb5880"
click at [263, 352] on div at bounding box center [288, 350] width 111 height 25
select select "9"
select select "2025"
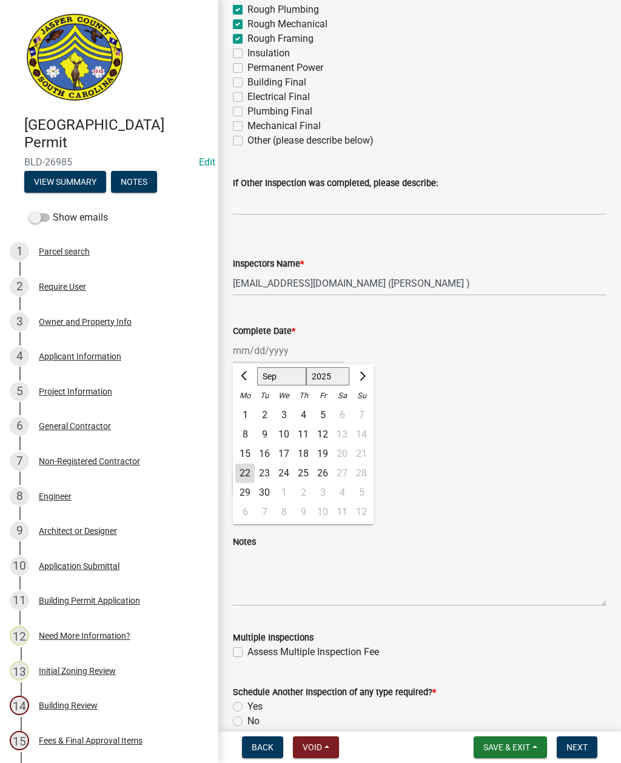
click at [240, 476] on div "22" at bounding box center [244, 473] width 19 height 19
type input "[DATE]"
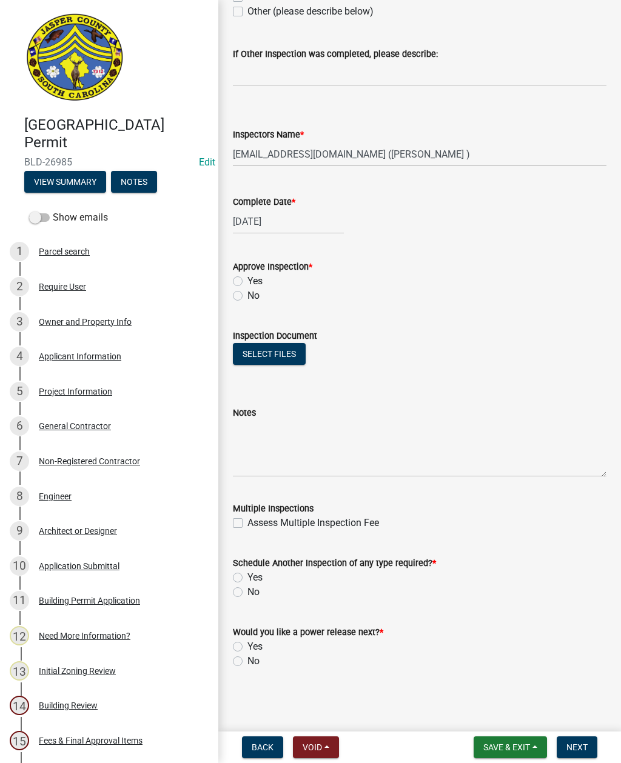
scroll to position [515, 0]
click at [247, 299] on label "No" at bounding box center [253, 296] width 12 height 15
click at [247, 296] on input "No" at bounding box center [251, 293] width 8 height 8
radio input "true"
click at [421, 441] on textarea "Notes" at bounding box center [419, 448] width 373 height 57
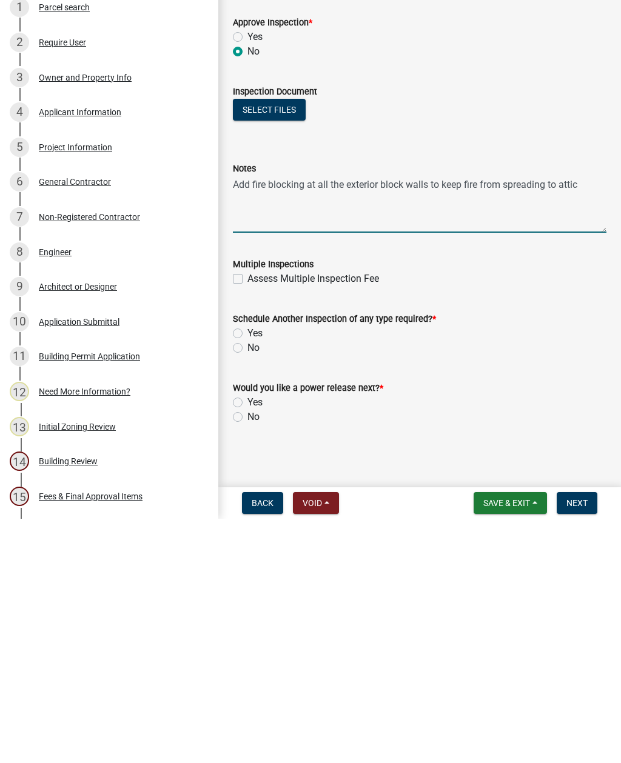
type textarea "Add fire blocking at all the exterior block walls to keep fire from spreading t…"
click at [247, 570] on label "Yes" at bounding box center [254, 577] width 15 height 15
click at [247, 570] on input "Yes" at bounding box center [251, 574] width 8 height 8
radio input "true"
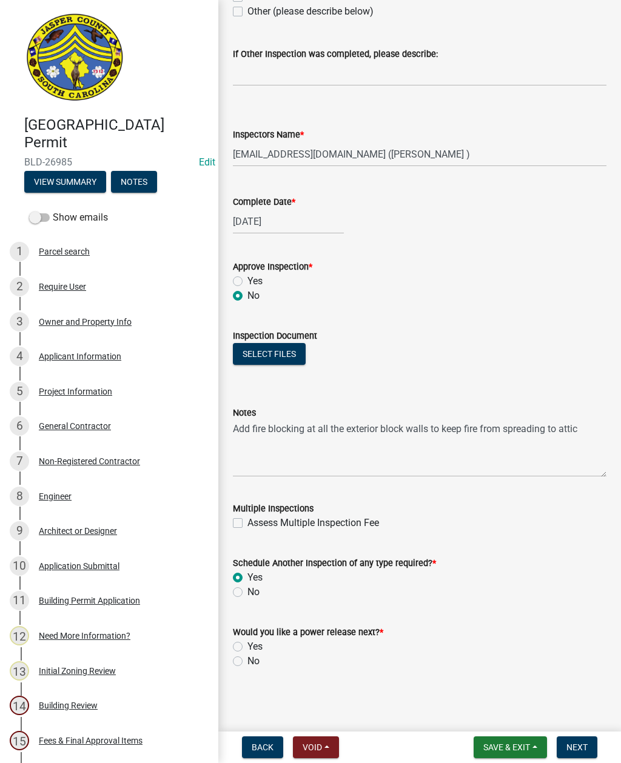
click at [247, 663] on label "No" at bounding box center [253, 661] width 12 height 15
click at [247, 662] on input "No" at bounding box center [251, 658] width 8 height 8
radio input "true"
click at [578, 746] on span "Next" at bounding box center [576, 748] width 21 height 10
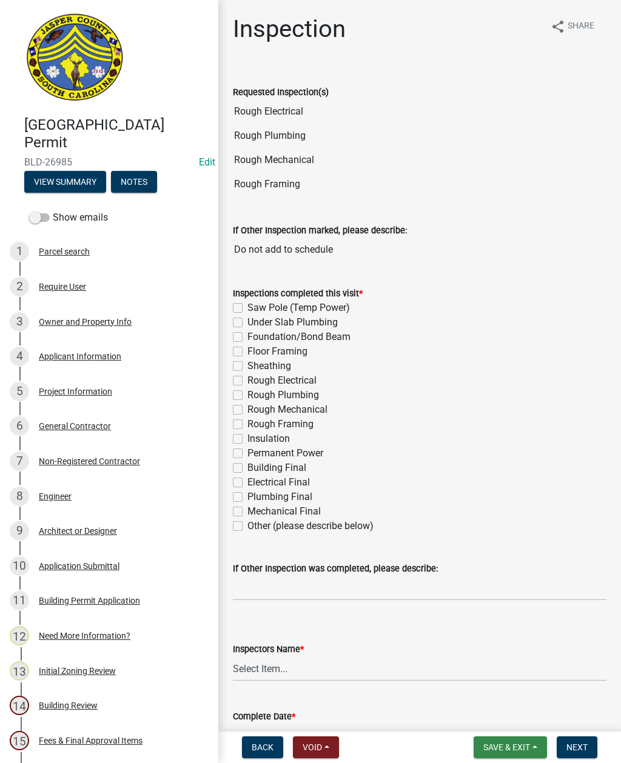
click at [506, 752] on span "Save & Exit" at bounding box center [506, 748] width 47 height 10
click at [495, 718] on button "Save & Exit" at bounding box center [498, 715] width 97 height 29
